Goal: Check status: Check status

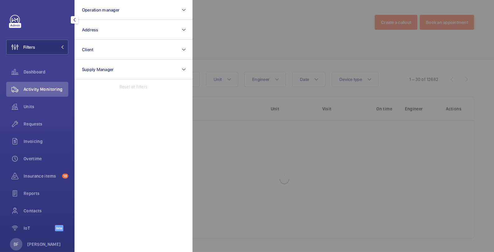
scroll to position [13, 0]
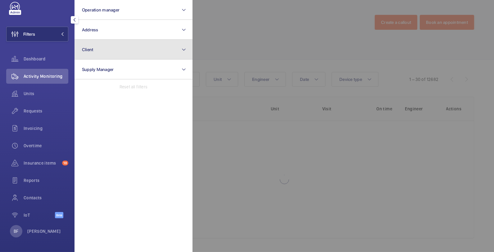
click at [124, 53] on button "Client" at bounding box center [134, 50] width 118 height 20
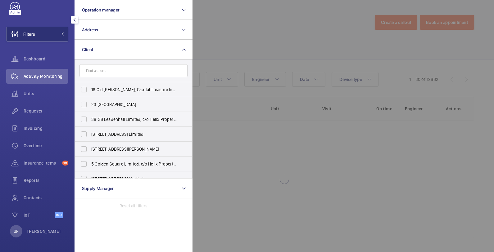
click at [124, 69] on input "text" at bounding box center [133, 70] width 108 height 13
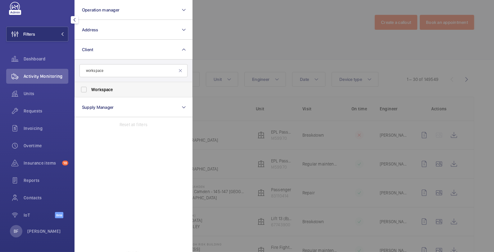
type input "workspace"
click at [136, 89] on span "Workspace" at bounding box center [133, 90] width 85 height 6
click at [90, 89] on input "Workspace" at bounding box center [84, 90] width 12 height 12
checkbox input "true"
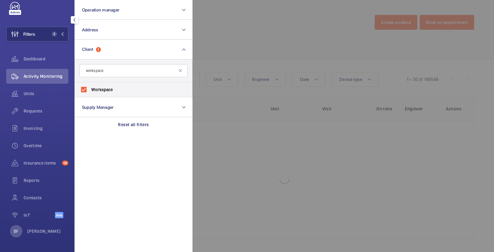
click at [271, 46] on div at bounding box center [440, 126] width 494 height 252
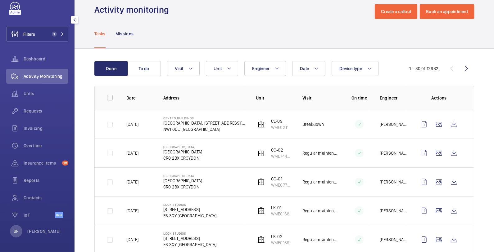
scroll to position [11, 0]
click at [186, 66] on button "Visit" at bounding box center [183, 68] width 33 height 15
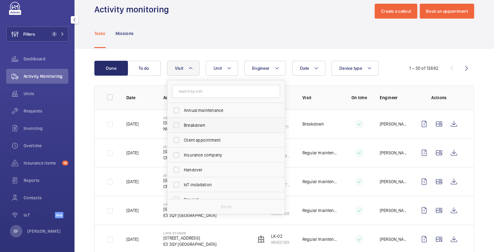
click at [193, 121] on label "Breakdown" at bounding box center [221, 125] width 108 height 15
click at [183, 121] on input "Breakdown" at bounding box center [176, 125] width 12 height 12
checkbox input "true"
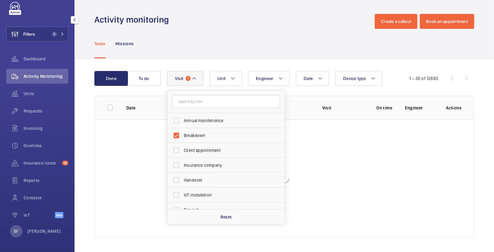
click at [223, 32] on div "Tasks Missions" at bounding box center [284, 44] width 380 height 30
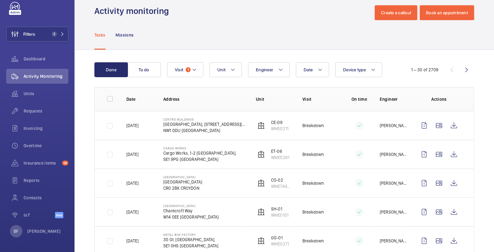
scroll to position [0, 0]
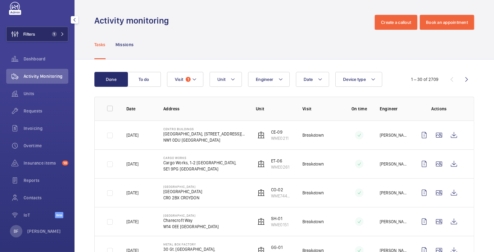
click at [60, 29] on button "Filters 1" at bounding box center [37, 34] width 62 height 15
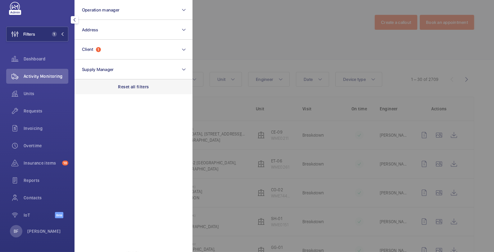
click at [119, 84] on p "Reset all filters" at bounding box center [133, 87] width 31 height 6
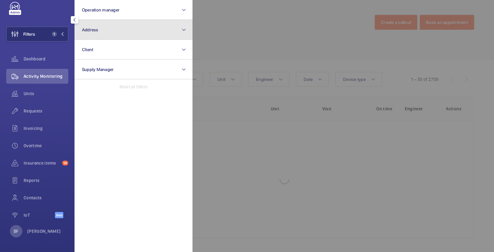
click at [101, 24] on button "Address" at bounding box center [134, 30] width 118 height 20
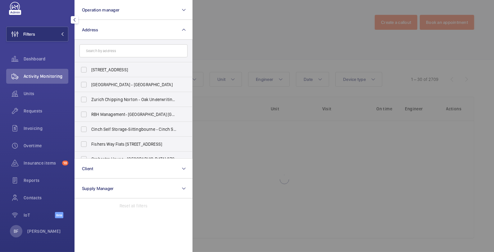
click at [116, 51] on input "text" at bounding box center [133, 50] width 108 height 13
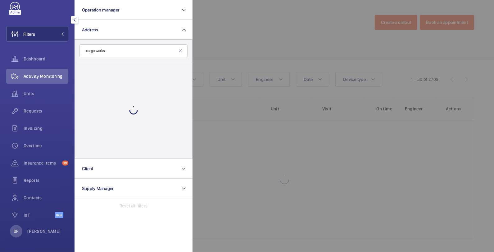
type input "cargo works"
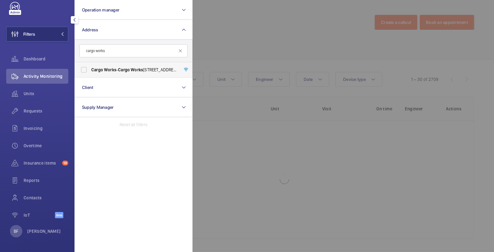
click at [111, 72] on span "Works" at bounding box center [110, 69] width 12 height 5
click at [90, 72] on input "Cargo Works - Cargo Works , [STREET_ADDRESS]" at bounding box center [84, 70] width 12 height 12
checkbox input "true"
click at [285, 51] on div at bounding box center [440, 126] width 494 height 252
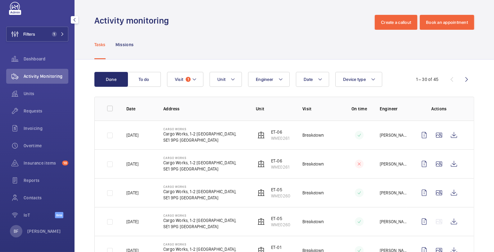
click at [149, 81] on button "To do" at bounding box center [144, 79] width 34 height 15
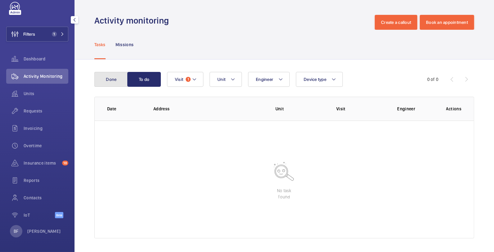
click at [113, 82] on button "Done" at bounding box center [111, 79] width 34 height 15
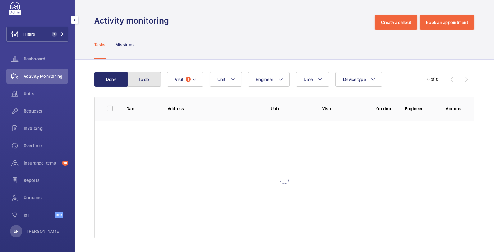
click at [142, 83] on button "To do" at bounding box center [144, 79] width 34 height 15
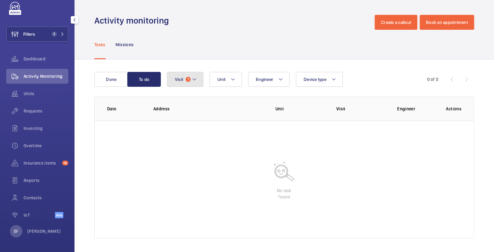
click at [190, 81] on button "Visit 1" at bounding box center [185, 79] width 36 height 15
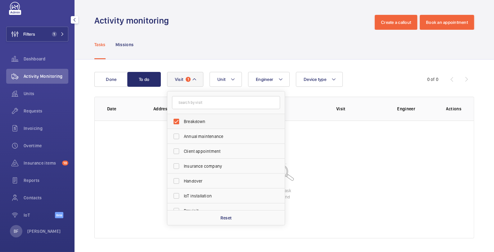
click at [211, 119] on span "Breakdown" at bounding box center [226, 122] width 85 height 6
click at [183, 118] on input "Breakdown" at bounding box center [176, 122] width 12 height 12
checkbox input "false"
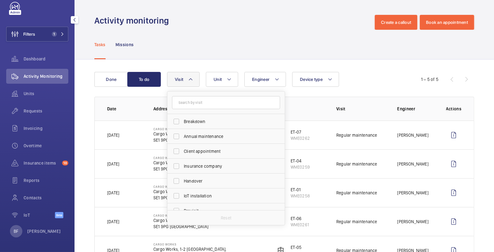
click at [210, 42] on div "Tasks Missions" at bounding box center [284, 45] width 380 height 30
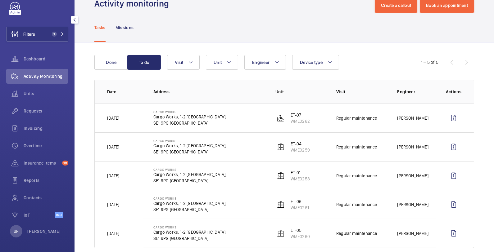
scroll to position [26, 0]
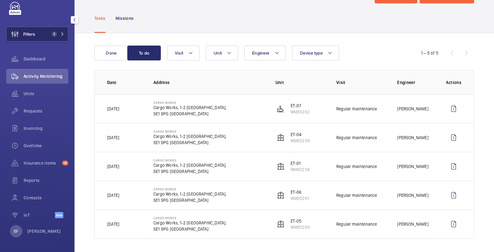
click at [57, 36] on button "Filters 1" at bounding box center [37, 34] width 62 height 15
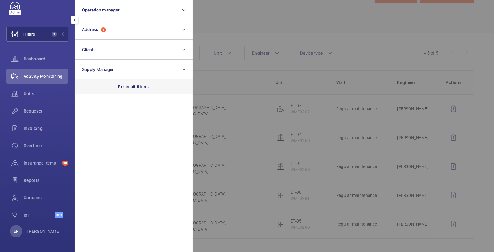
click at [134, 83] on div "Reset all filters" at bounding box center [134, 86] width 118 height 15
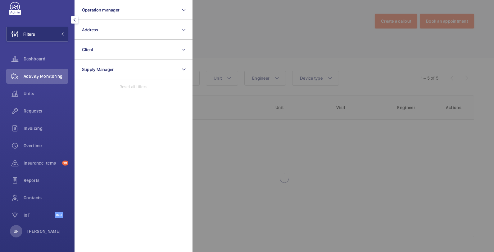
scroll to position [1, 0]
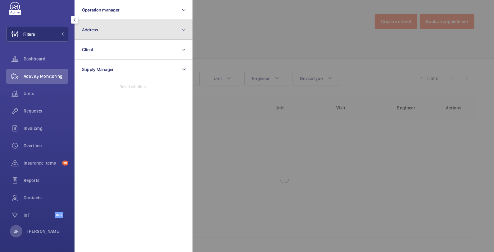
click at [118, 38] on button "Address" at bounding box center [134, 30] width 118 height 20
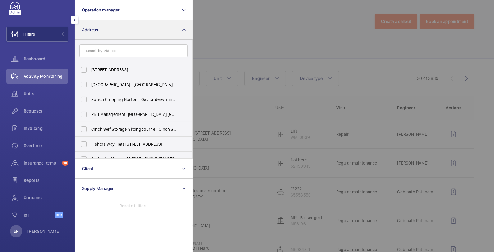
scroll to position [26, 0]
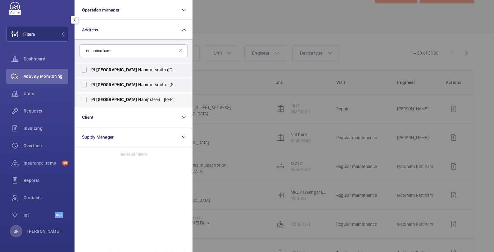
type input "PI London ham"
click at [117, 103] on label "PI London Ham pstead - [PERSON_NAME][STREET_ADDRESS][PERSON_NAME]" at bounding box center [129, 99] width 108 height 15
click at [90, 103] on input "PI London Ham pstead - [PERSON_NAME][STREET_ADDRESS][PERSON_NAME]" at bounding box center [84, 99] width 12 height 12
checkbox input "true"
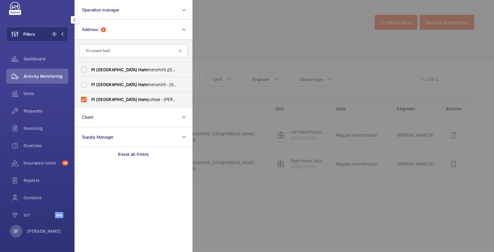
click at [283, 8] on div at bounding box center [440, 126] width 494 height 252
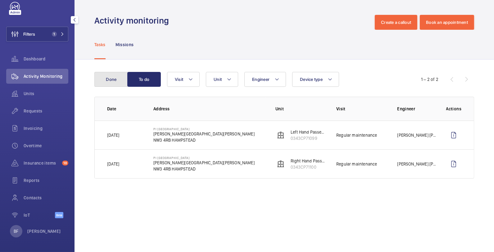
click at [101, 79] on button "Done" at bounding box center [111, 79] width 34 height 15
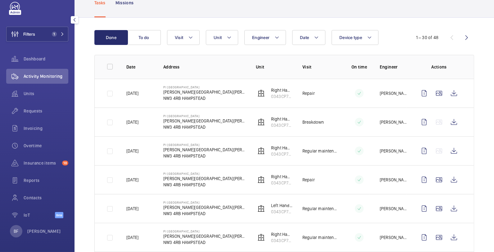
scroll to position [43, 0]
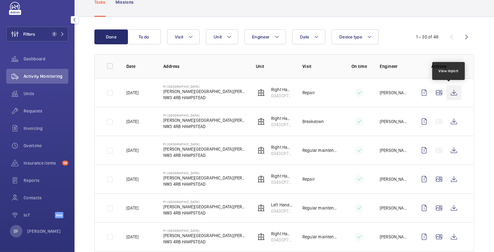
click at [447, 91] on wm-front-icon-button at bounding box center [454, 92] width 15 height 15
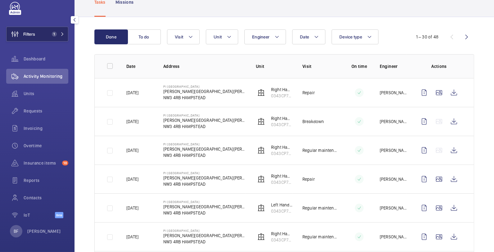
click at [57, 32] on span "1" at bounding box center [56, 34] width 15 height 5
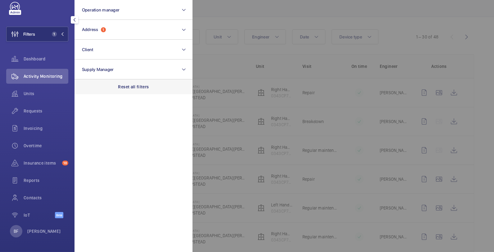
click at [140, 83] on div "Reset all filters" at bounding box center [134, 86] width 118 height 15
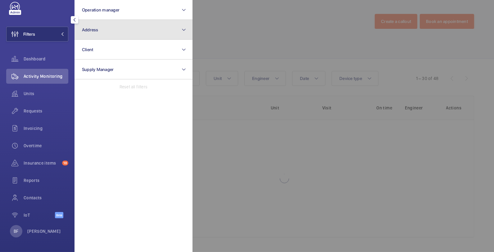
click at [126, 33] on button "Address" at bounding box center [134, 30] width 118 height 20
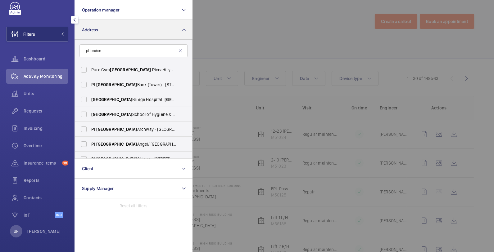
scroll to position [43, 0]
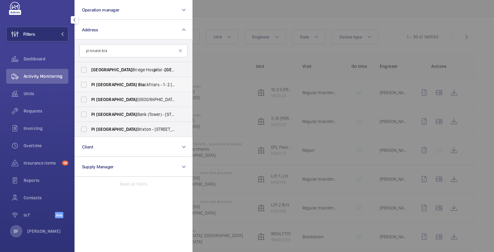
type input "pi london bla"
click at [138, 85] on span "Bla" at bounding box center [141, 84] width 7 height 5
click at [90, 85] on input "PI London Bla ckfriars - 1- 2 [GEOGRAPHIC_DATA], BLA CKFRIARS EC4Y 8EN" at bounding box center [84, 85] width 12 height 12
checkbox input "true"
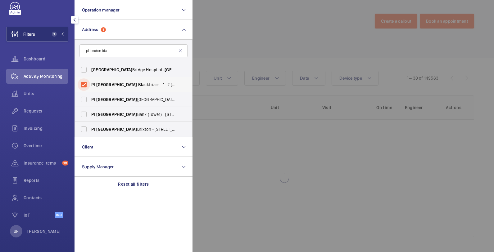
scroll to position [1, 0]
click at [302, 38] on div at bounding box center [440, 126] width 494 height 252
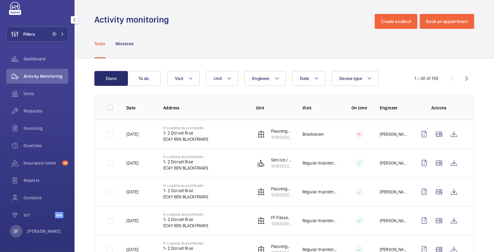
scroll to position [43, 0]
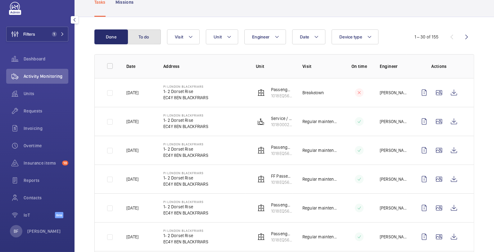
click at [146, 36] on button "To do" at bounding box center [144, 37] width 34 height 15
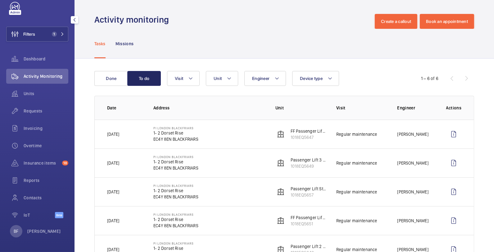
scroll to position [43, 0]
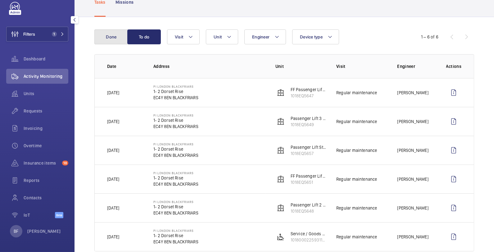
click at [113, 37] on button "Done" at bounding box center [111, 37] width 34 height 15
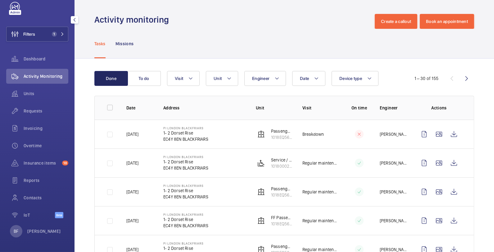
scroll to position [43, 0]
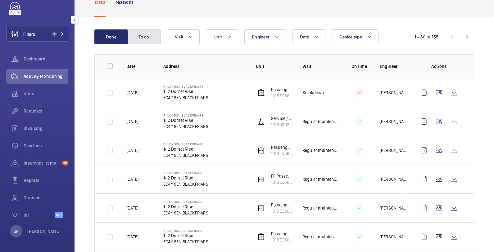
click at [151, 36] on button "To do" at bounding box center [144, 37] width 34 height 15
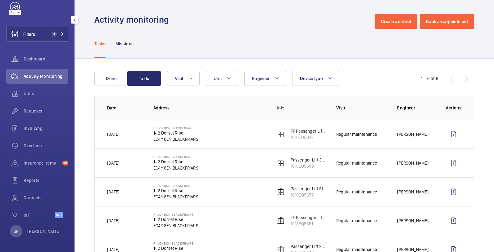
scroll to position [43, 0]
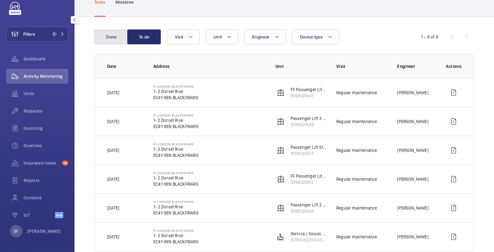
click at [101, 39] on button "Done" at bounding box center [111, 37] width 34 height 15
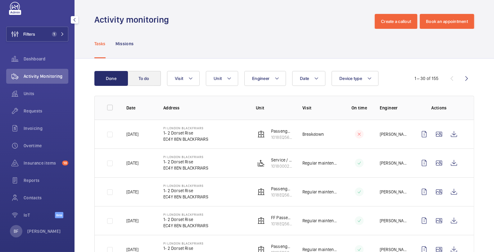
scroll to position [43, 0]
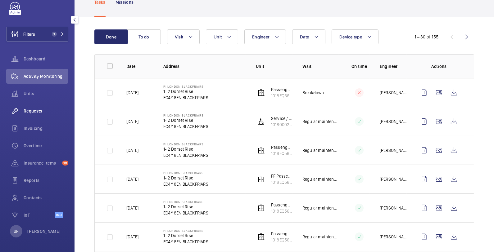
click at [48, 112] on span "Requests" at bounding box center [46, 111] width 45 height 6
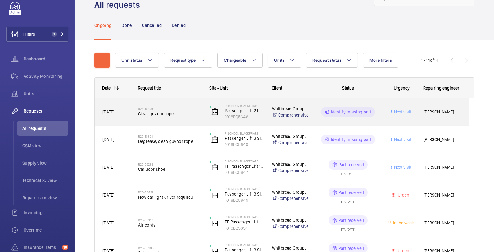
scroll to position [24, 0]
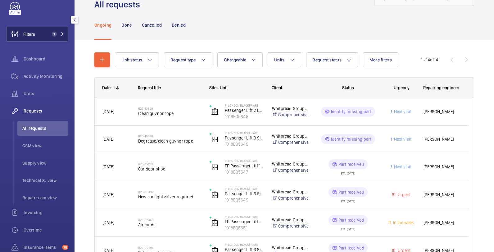
click at [46, 37] on button "Filters 1" at bounding box center [37, 34] width 62 height 15
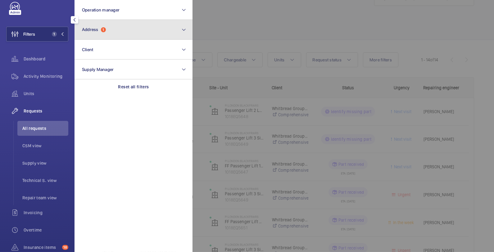
click at [135, 31] on button "Address 1" at bounding box center [134, 30] width 118 height 20
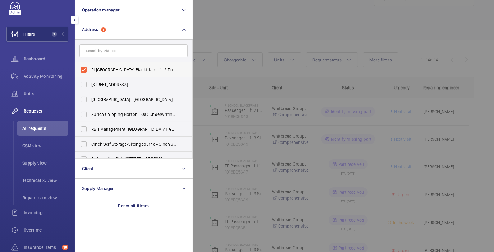
click at [122, 71] on span "PI [GEOGRAPHIC_DATA] Blackfriars - 1- 2 Dorset Rise, BLACKFRIARS EC4Y 8EN" at bounding box center [133, 70] width 85 height 6
click at [90, 71] on input "PI [GEOGRAPHIC_DATA] Blackfriars - 1- 2 Dorset Rise, BLACKFRIARS EC4Y 8EN" at bounding box center [84, 70] width 12 height 12
checkbox input "false"
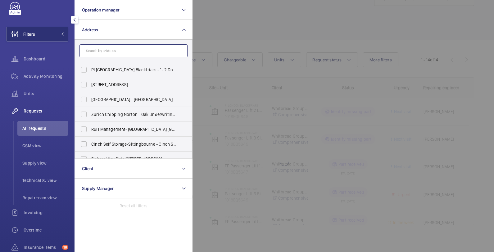
click at [126, 45] on input "text" at bounding box center [133, 50] width 108 height 13
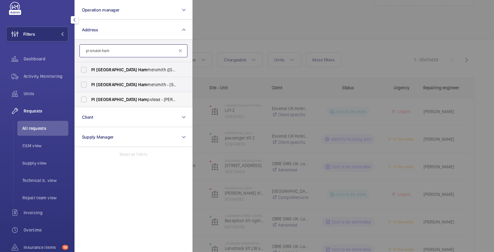
type input "pi london ham"
click at [134, 100] on span "PI London Ham pstead - [PERSON_NAME][STREET_ADDRESS][PERSON_NAME]" at bounding box center [133, 100] width 85 height 6
click at [90, 100] on input "PI London Ham pstead - [PERSON_NAME][STREET_ADDRESS][PERSON_NAME]" at bounding box center [84, 99] width 12 height 12
checkbox input "true"
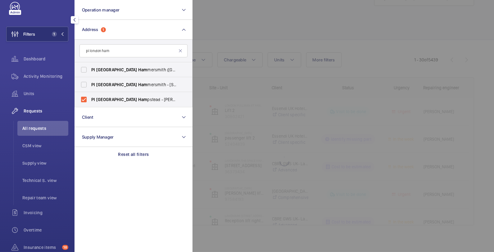
click at [271, 35] on div at bounding box center [440, 126] width 494 height 252
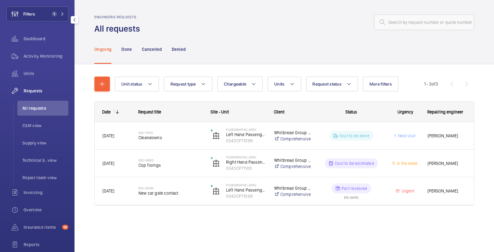
scroll to position [33, 0]
click at [46, 57] on span "Activity Monitoring" at bounding box center [46, 56] width 45 height 6
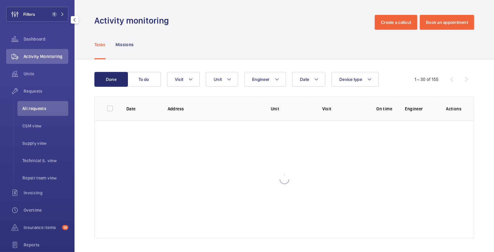
scroll to position [13, 0]
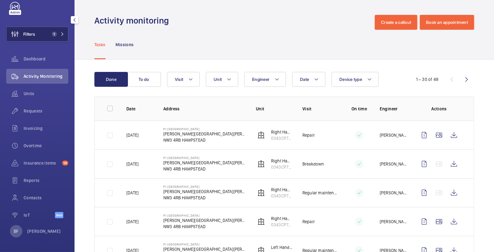
click at [54, 35] on span "1" at bounding box center [56, 34] width 15 height 5
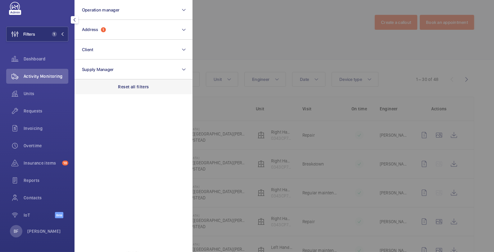
click at [141, 88] on p "Reset all filters" at bounding box center [133, 87] width 31 height 6
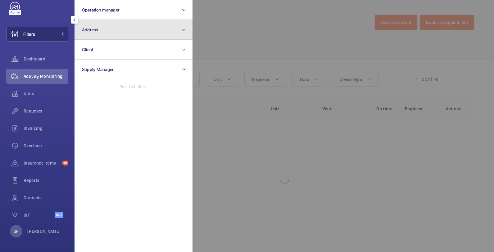
click at [116, 35] on button "Address" at bounding box center [134, 30] width 118 height 20
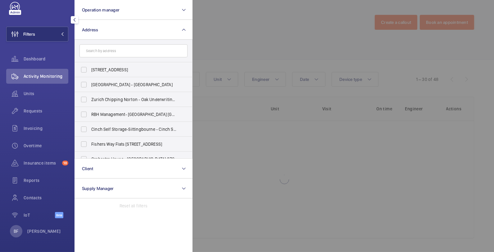
click at [118, 52] on input "text" at bounding box center [133, 50] width 108 height 13
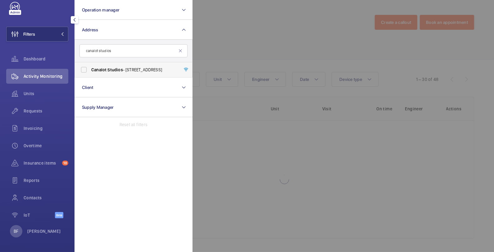
type input "canalot studios"
click at [117, 67] on span "[GEOGRAPHIC_DATA] - [STREET_ADDRESS]" at bounding box center [133, 70] width 85 height 6
click at [90, 67] on input "[GEOGRAPHIC_DATA] - [STREET_ADDRESS]" at bounding box center [84, 70] width 12 height 12
checkbox input "true"
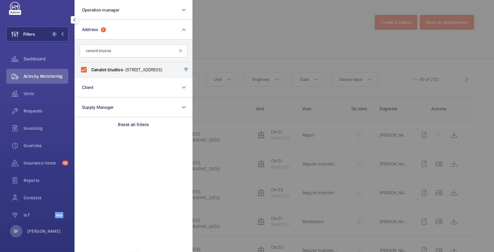
click at [287, 36] on div at bounding box center [440, 126] width 494 height 252
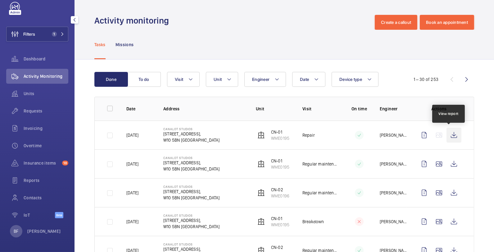
click at [452, 133] on wm-front-icon-button at bounding box center [454, 135] width 15 height 15
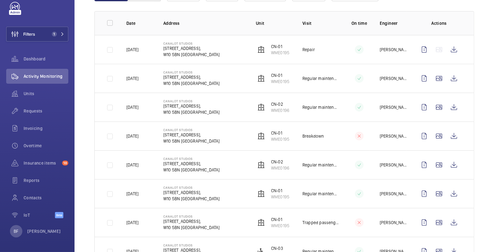
scroll to position [88, 0]
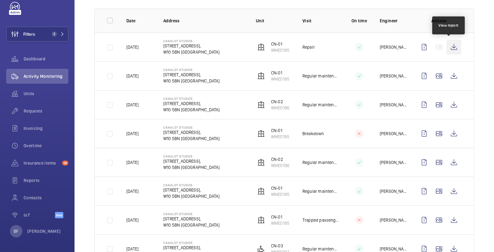
click at [451, 47] on wm-front-icon-button at bounding box center [454, 47] width 15 height 15
click at [46, 111] on span "Requests" at bounding box center [46, 111] width 45 height 6
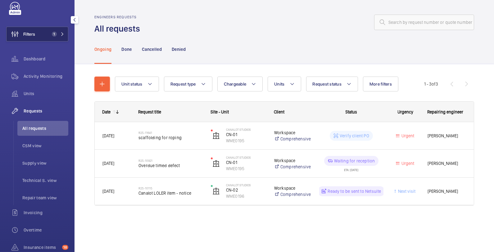
click at [54, 36] on span "1" at bounding box center [56, 34] width 15 height 5
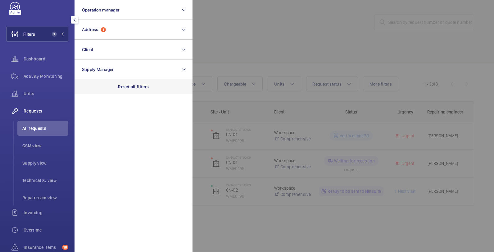
click at [144, 87] on p "Reset all filters" at bounding box center [133, 87] width 31 height 6
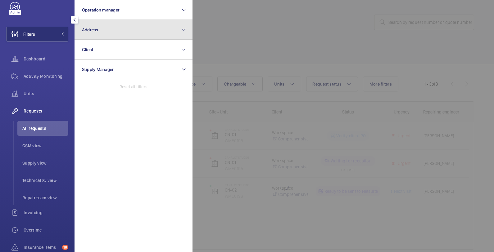
click at [115, 34] on button "Address" at bounding box center [134, 30] width 118 height 20
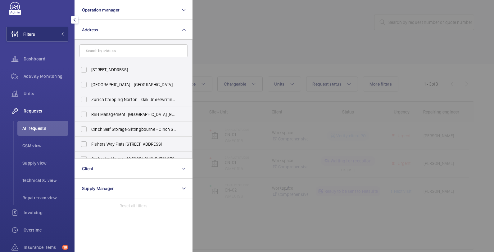
click at [121, 52] on input "text" at bounding box center [133, 50] width 108 height 13
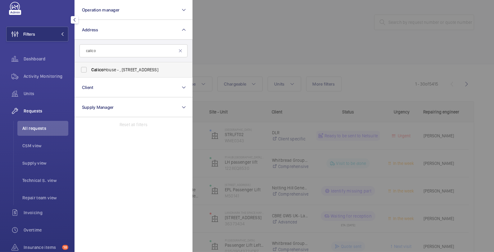
type input "calico"
click at [125, 68] on span "[GEOGRAPHIC_DATA] - , [STREET_ADDRESS]" at bounding box center [133, 70] width 85 height 6
click at [90, 68] on input "[GEOGRAPHIC_DATA] - , [STREET_ADDRESS]" at bounding box center [84, 70] width 12 height 12
checkbox input "true"
click at [324, 45] on div at bounding box center [440, 126] width 494 height 252
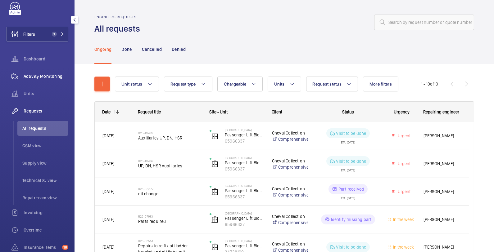
click at [55, 73] on span "Activity Monitoring" at bounding box center [46, 76] width 45 height 6
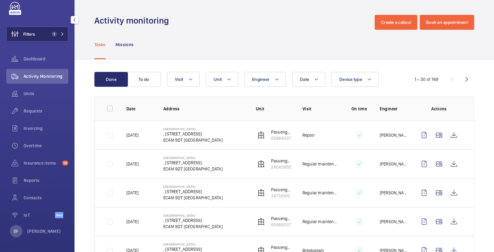
click at [48, 38] on button "Filters 1" at bounding box center [37, 34] width 62 height 15
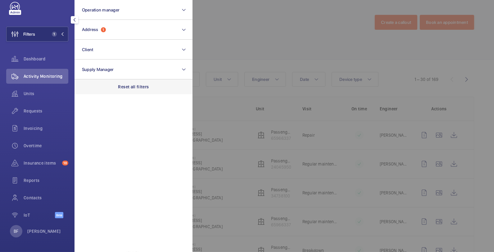
click at [125, 83] on div "Reset all filters" at bounding box center [134, 86] width 118 height 15
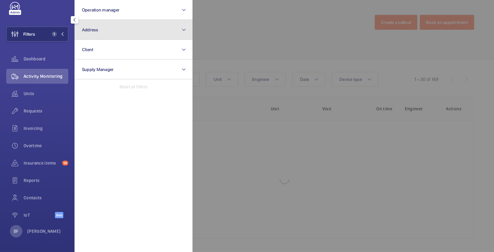
click at [117, 32] on button "Address" at bounding box center [134, 30] width 118 height 20
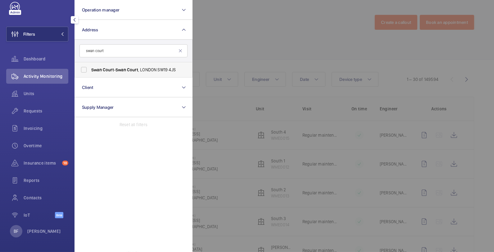
type input "swan court"
click at [129, 68] on span "Swan Court - [GEOGRAPHIC_DATA] 4JS" at bounding box center [133, 70] width 85 height 6
click at [90, 68] on input "Swan Court - [GEOGRAPHIC_DATA] 4JS" at bounding box center [84, 70] width 12 height 12
checkbox input "true"
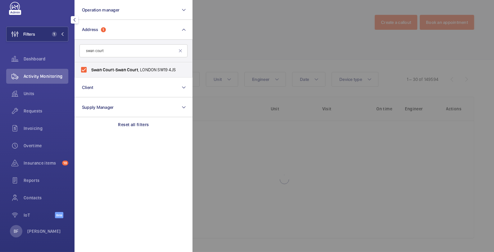
click at [270, 7] on div at bounding box center [440, 126] width 494 height 252
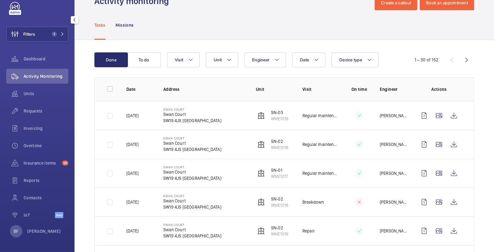
scroll to position [20, 0]
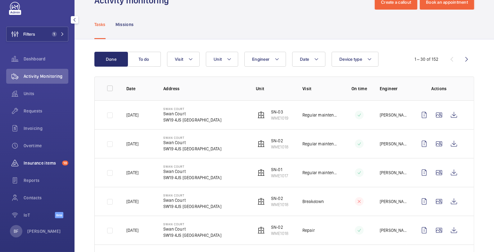
click at [38, 163] on span "Insurance items" at bounding box center [42, 163] width 36 height 6
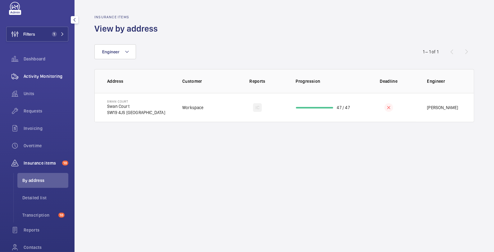
click at [49, 75] on span "Activity Monitoring" at bounding box center [46, 76] width 45 height 6
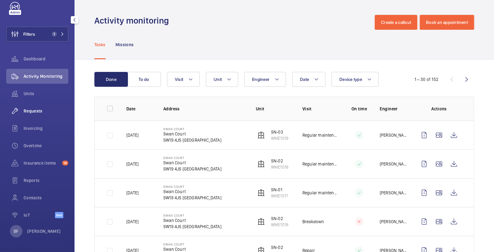
click at [41, 111] on span "Requests" at bounding box center [46, 111] width 45 height 6
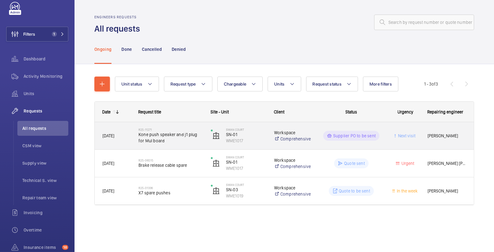
click at [174, 141] on span "Kone push speaker and j1 plug for Mul board" at bounding box center [170, 138] width 64 height 12
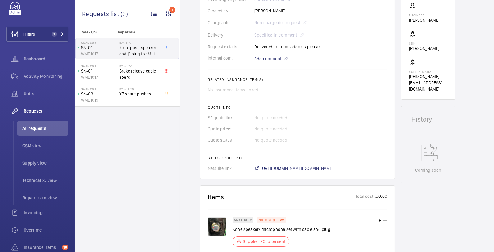
scroll to position [182, 0]
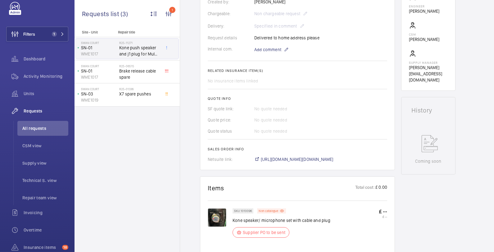
click at [223, 221] on img at bounding box center [217, 218] width 19 height 19
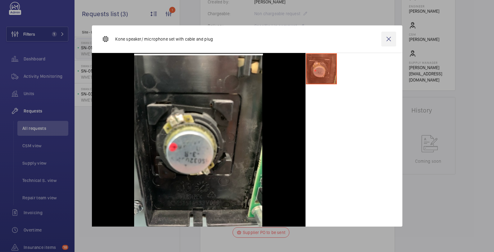
click at [389, 40] on wm-front-icon-button at bounding box center [388, 39] width 15 height 15
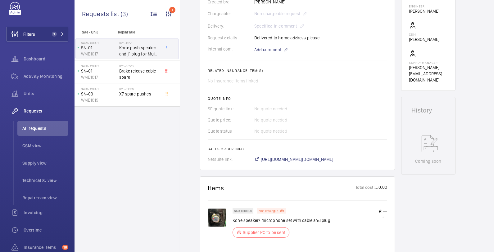
click at [250, 210] on p "SKU 1010096" at bounding box center [243, 211] width 18 height 2
click at [419, 156] on div "Working SN-01 WME1017 See recent activities Swan [STREET_ADDRESS] LONDON Worksp…" at bounding box center [428, 170] width 54 height 584
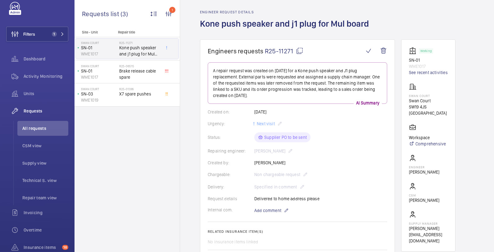
scroll to position [20, 0]
